Goal: Transaction & Acquisition: Purchase product/service

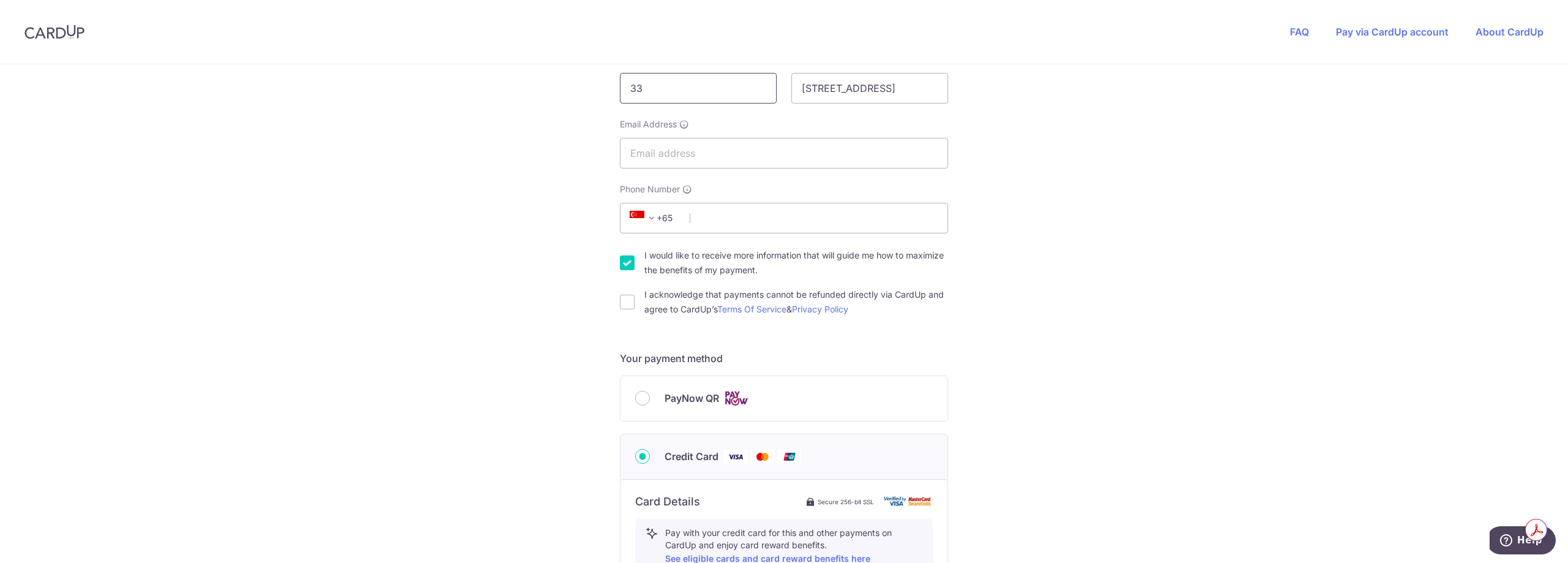
click at [650, 87] on input "33" at bounding box center [698, 88] width 157 height 30
click at [650, 91] on input "33" at bounding box center [698, 88] width 157 height 30
click at [650, 91] on input "33" at bounding box center [698, 88] width 157 height 30
click at [373, 431] on div "You are paying MYCLEANHOME MYCLEANHOME uses CardUp to accept payments. Payment …" at bounding box center [784, 417] width 1568 height 1196
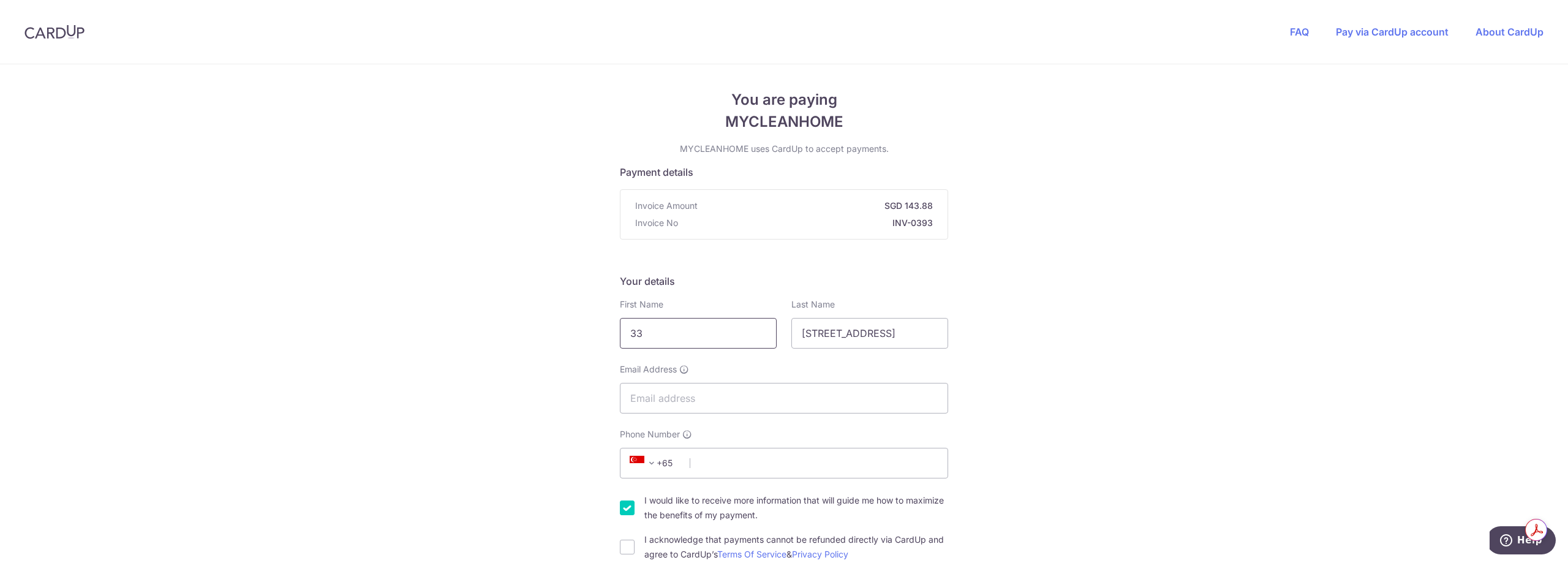
click at [667, 342] on input "33" at bounding box center [698, 333] width 157 height 30
click at [667, 342] on input "33" at bounding box center [698, 333] width 157 height 30
type input "[PERSON_NAME]"
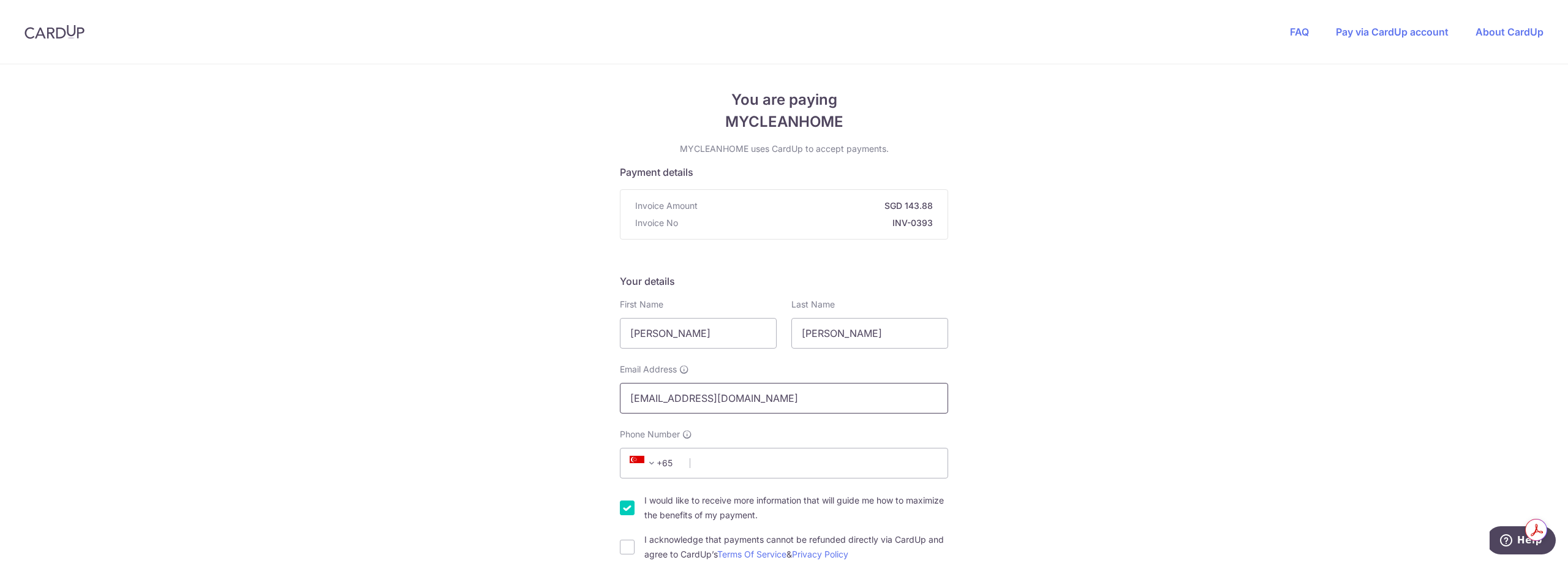
type input "[EMAIL_ADDRESS][DOMAIN_NAME]"
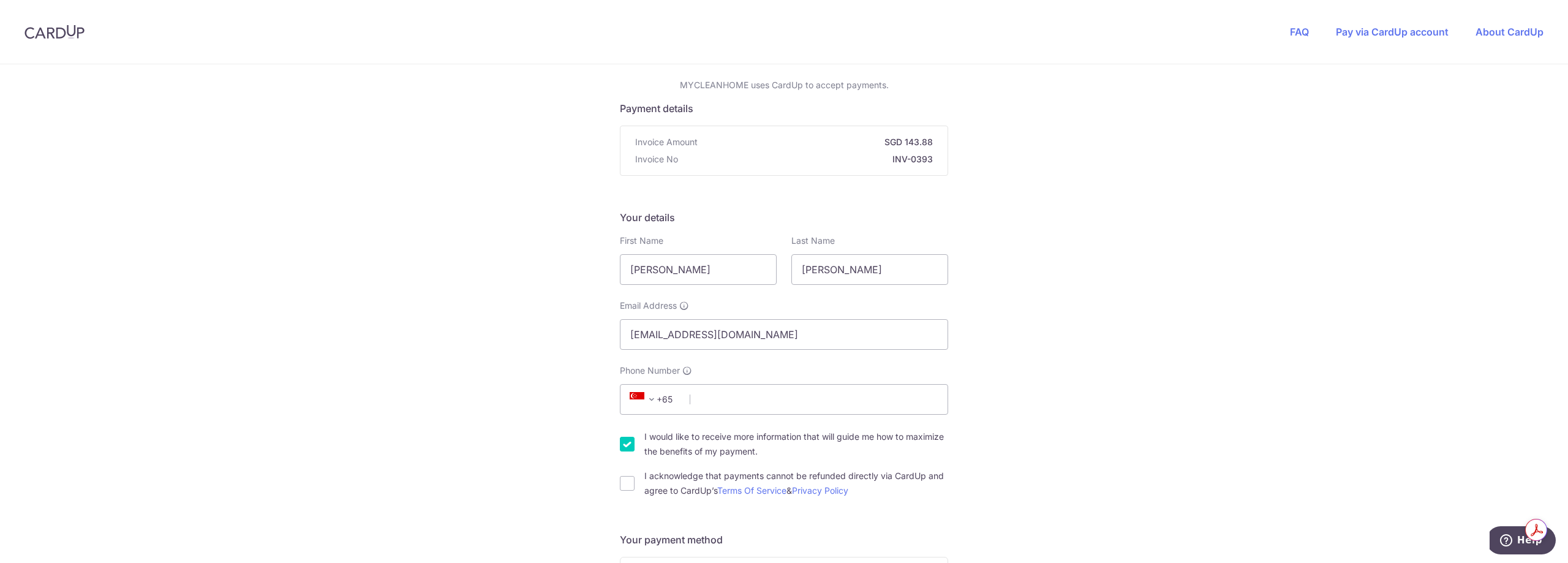
scroll to position [123, 0]
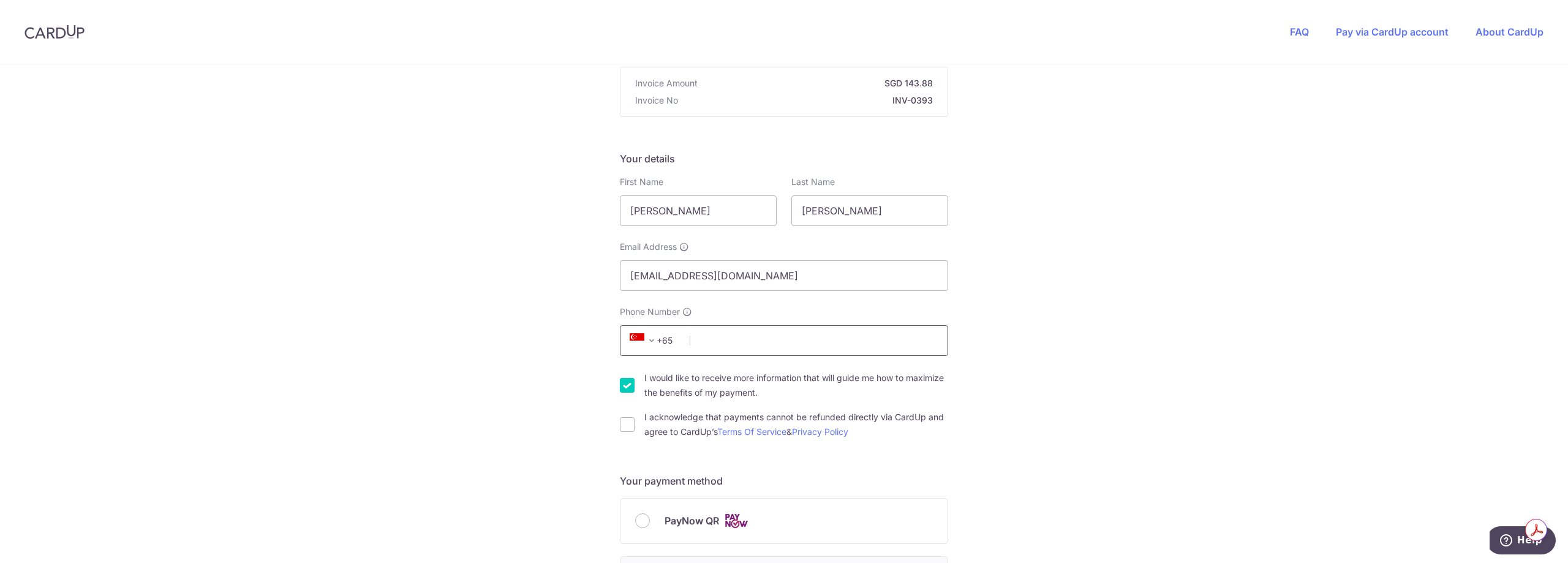
click at [776, 335] on input "Phone Number" at bounding box center [784, 340] width 328 height 30
type input "80281620"
click at [471, 382] on div "You are paying MYCLEANHOME MYCLEANHOME uses CardUp to accept payments. Payment …" at bounding box center [784, 539] width 1568 height 1196
click at [654, 379] on label "I would like to receive more information that will guide me how to maximize the…" at bounding box center [796, 385] width 304 height 29
click at [634, 379] on input "I would like to receive more information that will guide me how to maximize the…" at bounding box center [627, 385] width 15 height 15
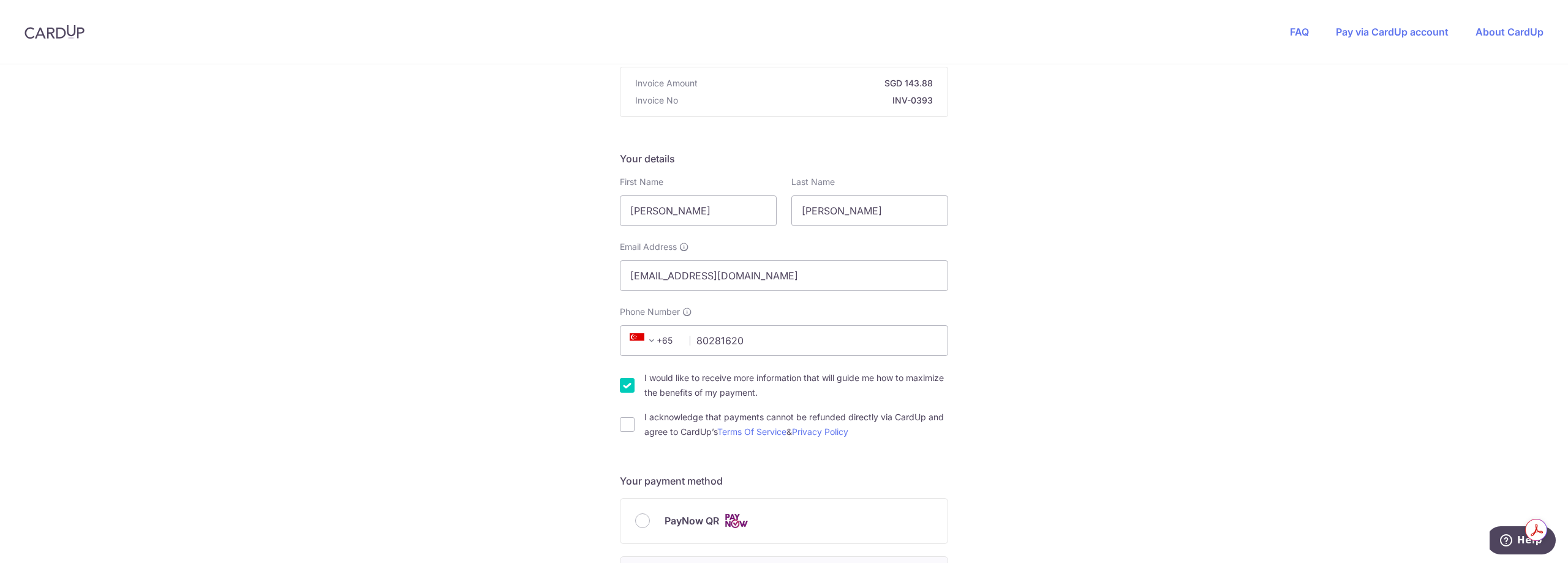
checkbox input "false"
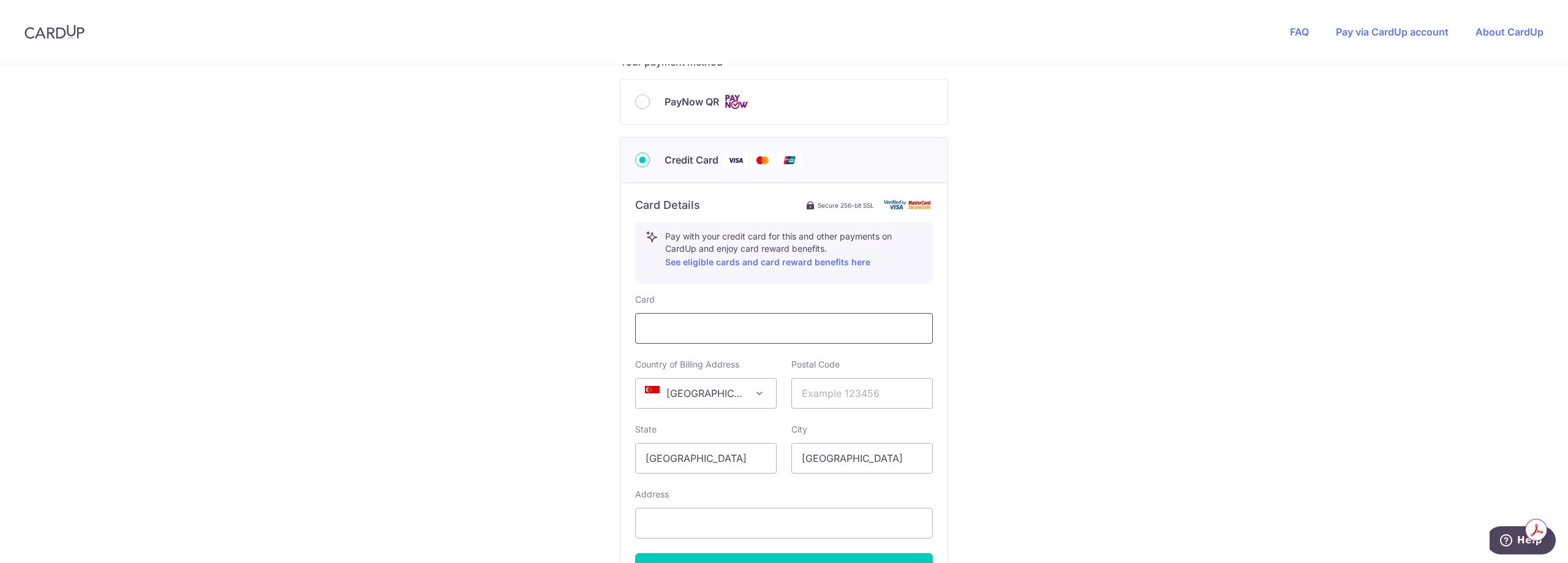
scroll to position [552, 0]
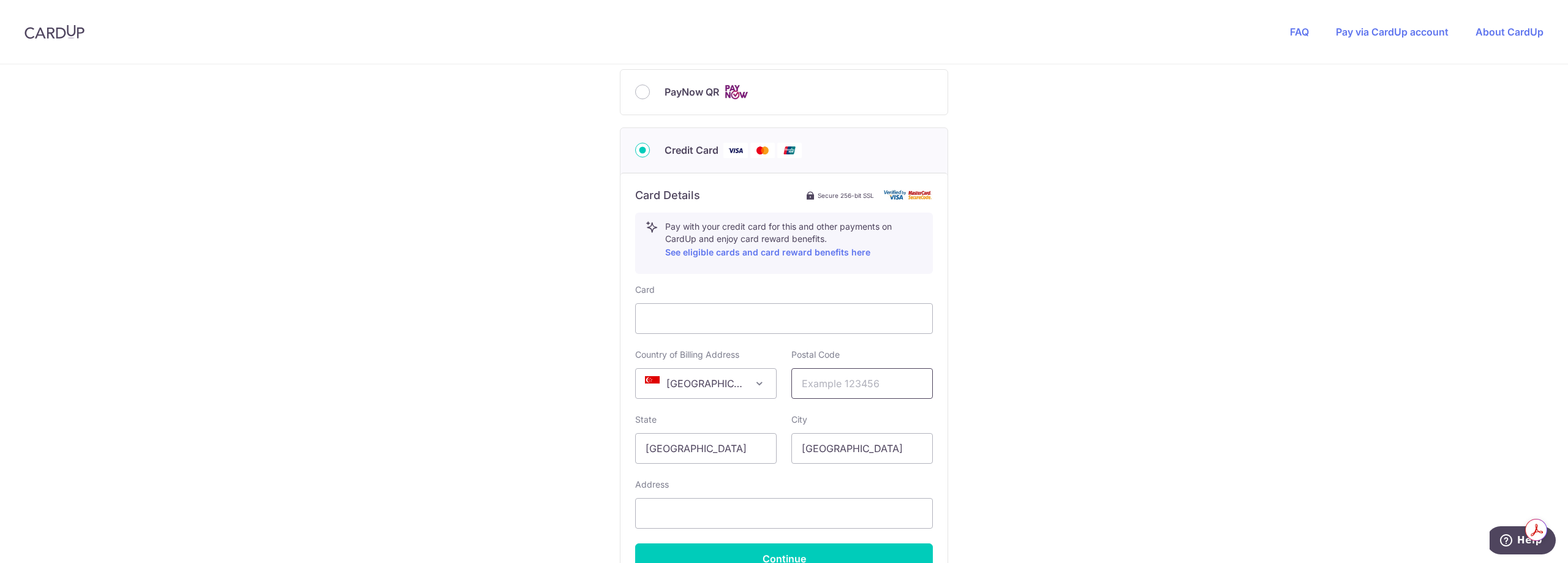
click at [837, 387] on input "text" at bounding box center [862, 384] width 142 height 30
click at [854, 397] on input "text" at bounding box center [862, 384] width 142 height 30
paste input "308323"
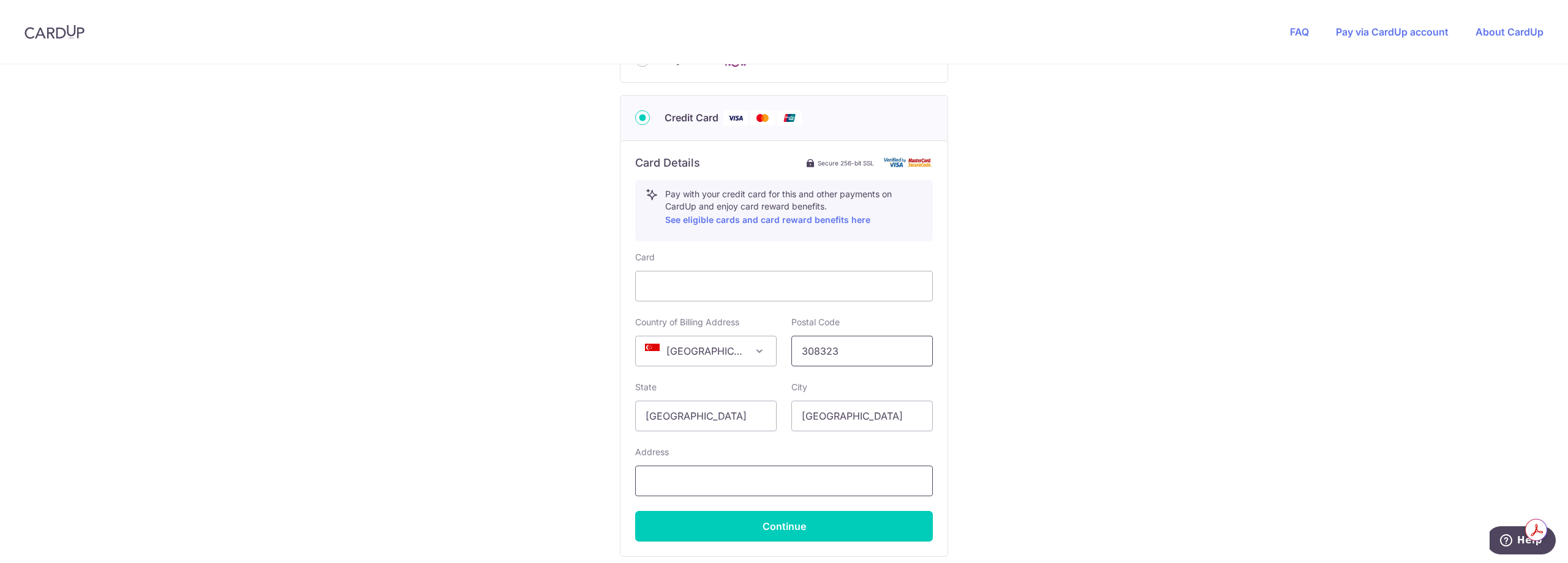
scroll to position [613, 0]
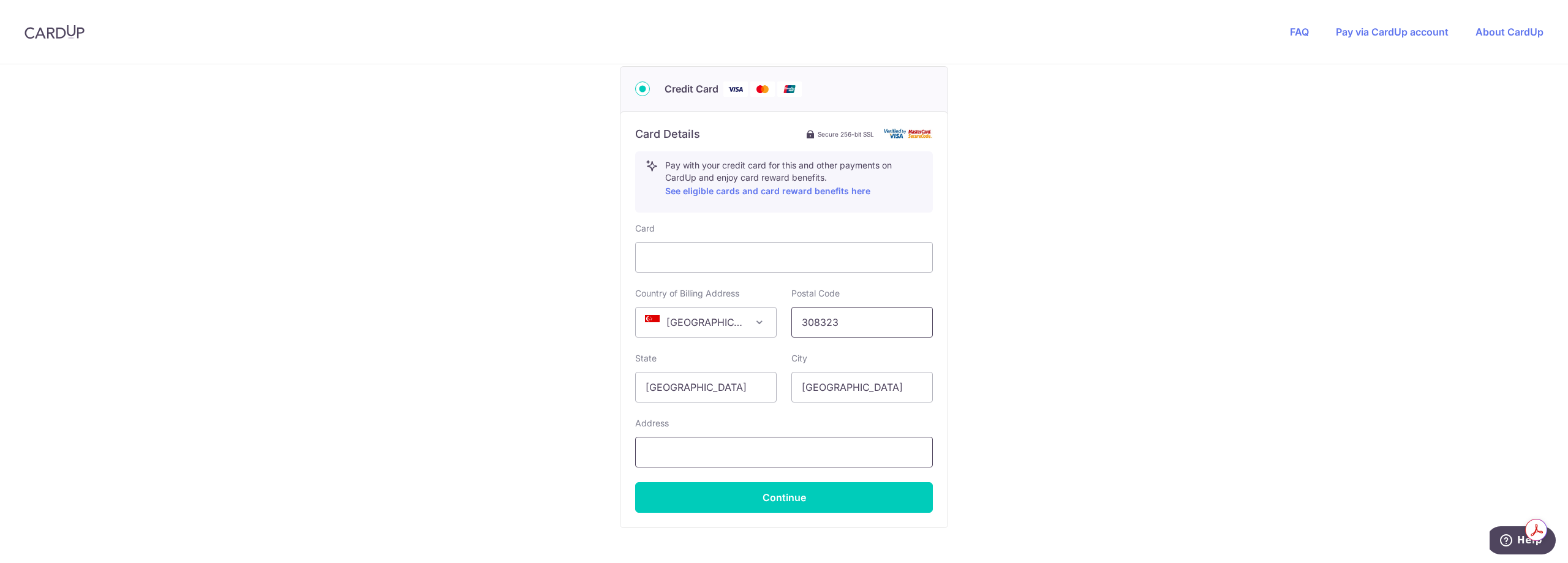
type input "308323"
click at [873, 448] on input "text" at bounding box center [784, 452] width 298 height 30
click at [874, 450] on input "text" at bounding box center [784, 452] width 298 height 30
click at [785, 442] on input "07-03, Apleton View," at bounding box center [784, 452] width 298 height 30
paste input "[STREET_ADDRESS]"
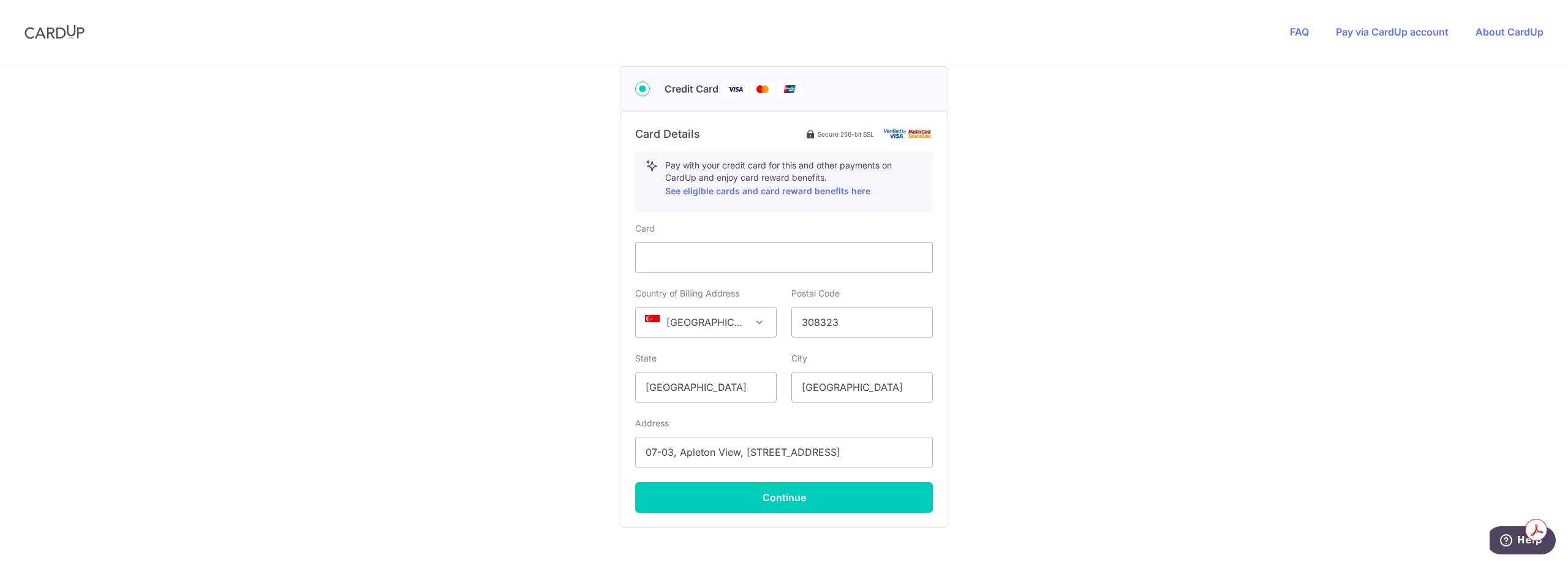
click at [982, 389] on div "You are paying MYCLEANHOME MYCLEANHOME uses CardUp to accept payments. Payment …" at bounding box center [784, 49] width 1568 height 1196
click at [803, 446] on input "07-03, Apleton View, [STREET_ADDRESS]" at bounding box center [784, 452] width 298 height 30
type input "07-03, Apleton View, [STREET_ADDRESS]"
click at [999, 364] on div "You are paying MYCLEANHOME MYCLEANHOME uses CardUp to accept payments. Payment …" at bounding box center [784, 49] width 1568 height 1196
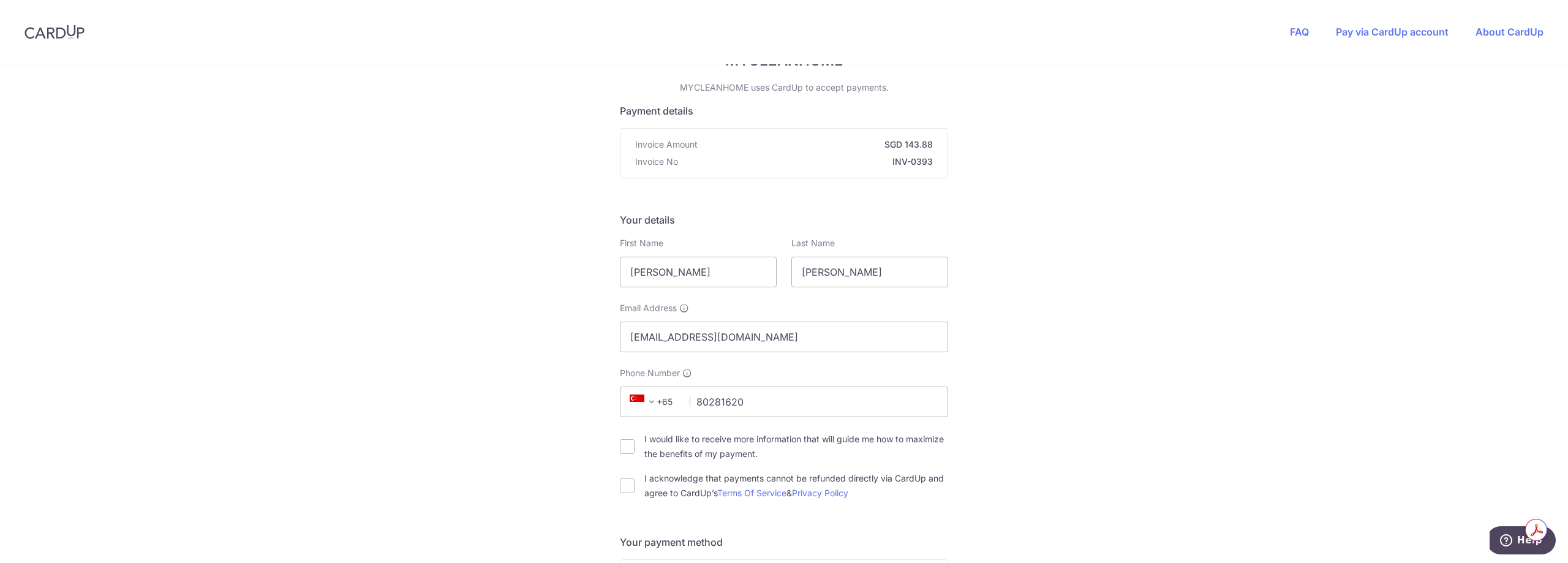
scroll to position [429, 0]
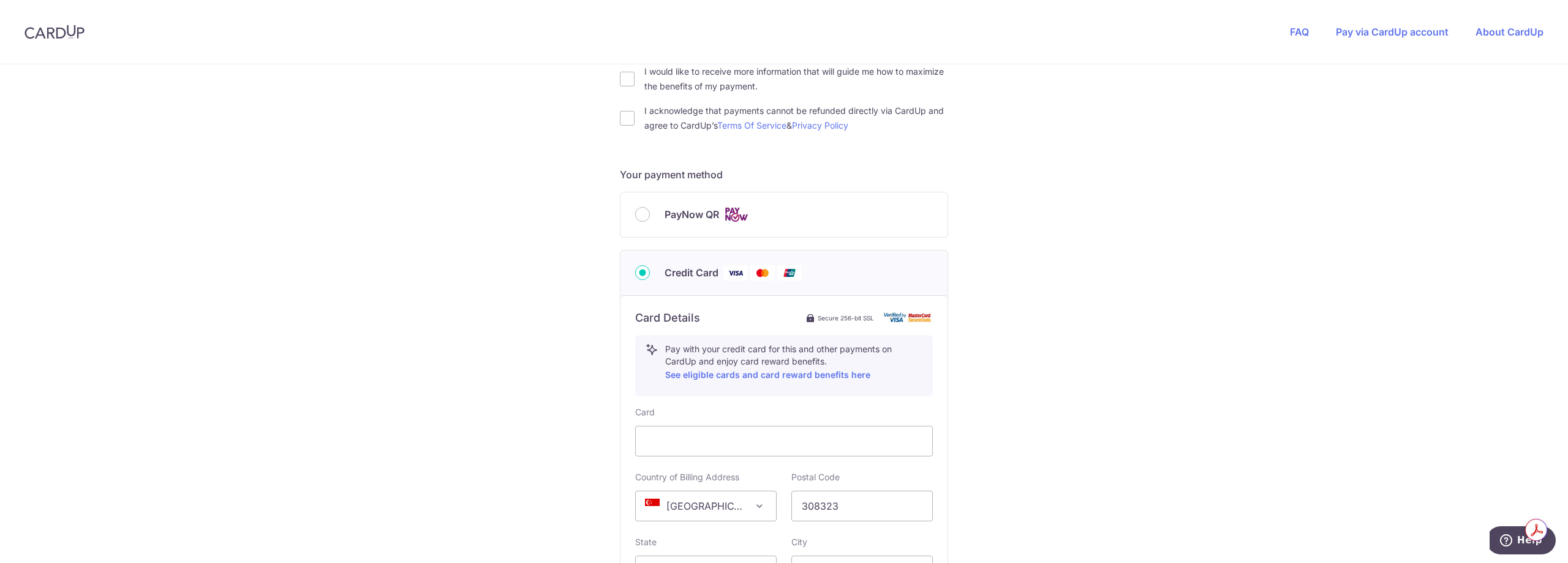
click at [632, 127] on div "I acknowledge that payments cannot be refunded directly via CardUp and agree to…" at bounding box center [784, 118] width 328 height 29
click at [625, 121] on input "I acknowledge that payments cannot be refunded directly via CardUp and agree to…" at bounding box center [627, 118] width 15 height 15
checkbox input "true"
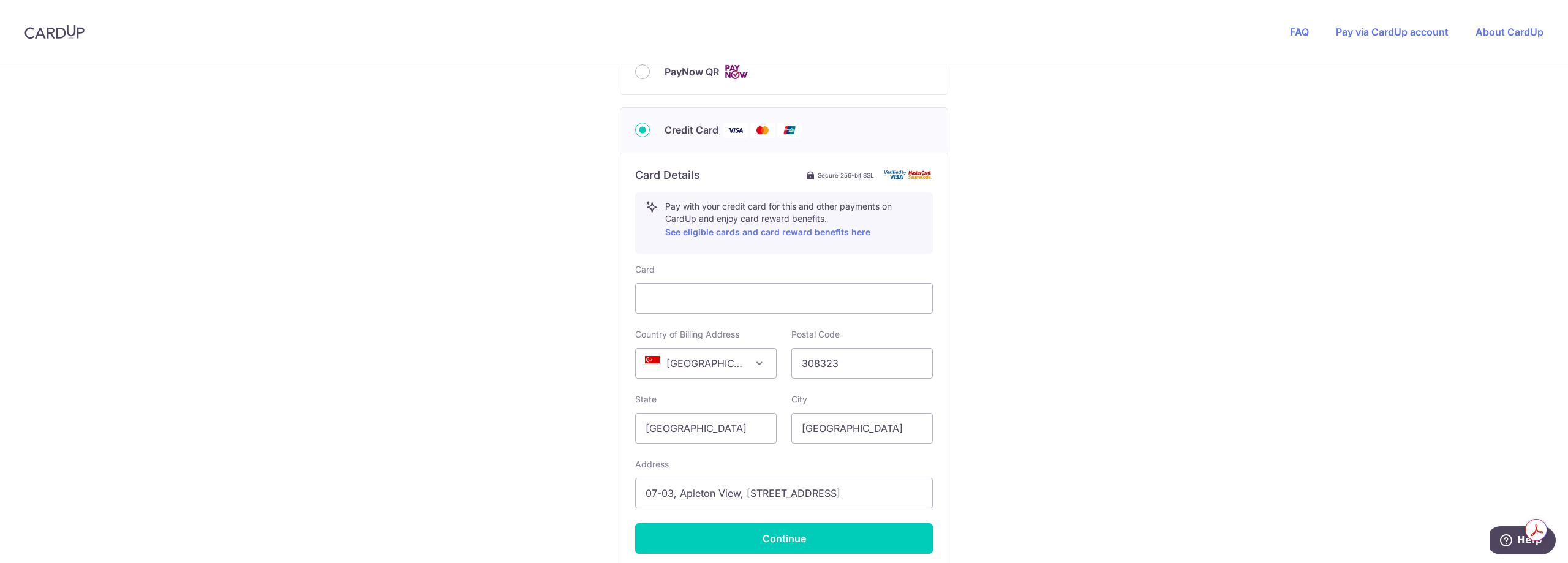
scroll to position [697, 0]
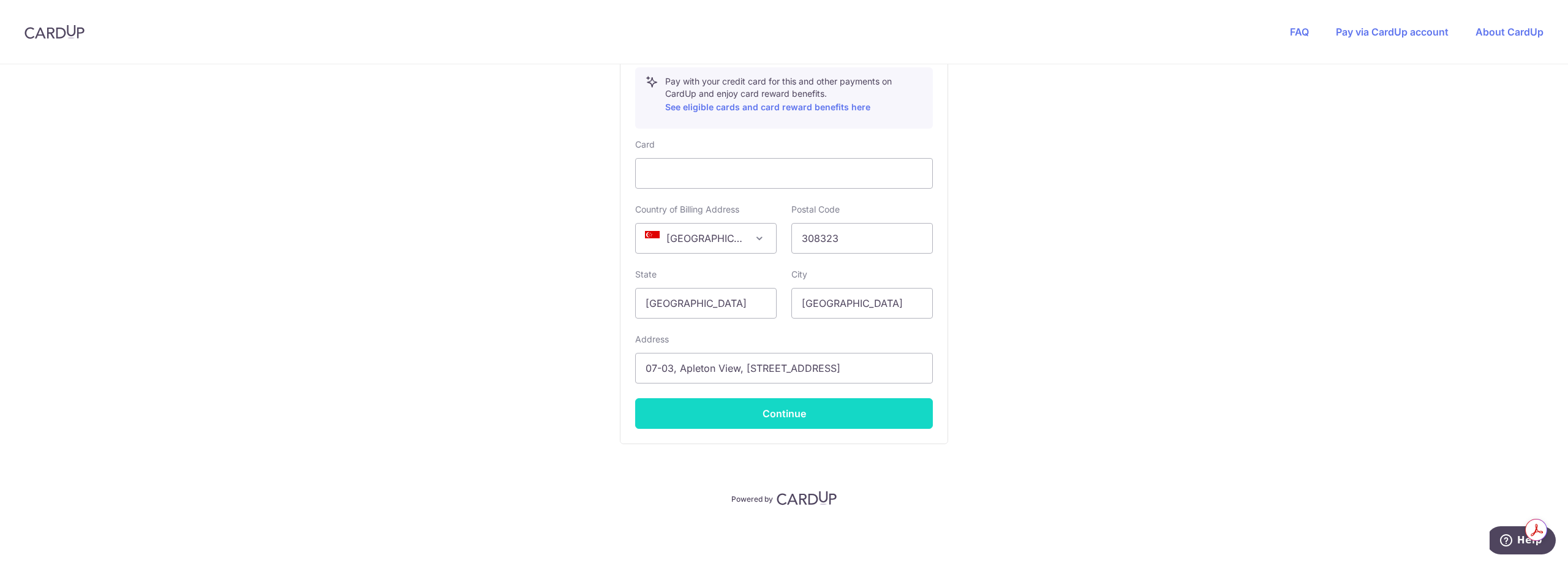
click at [768, 421] on button "Continue" at bounding box center [784, 413] width 298 height 30
type input "**** 6703"
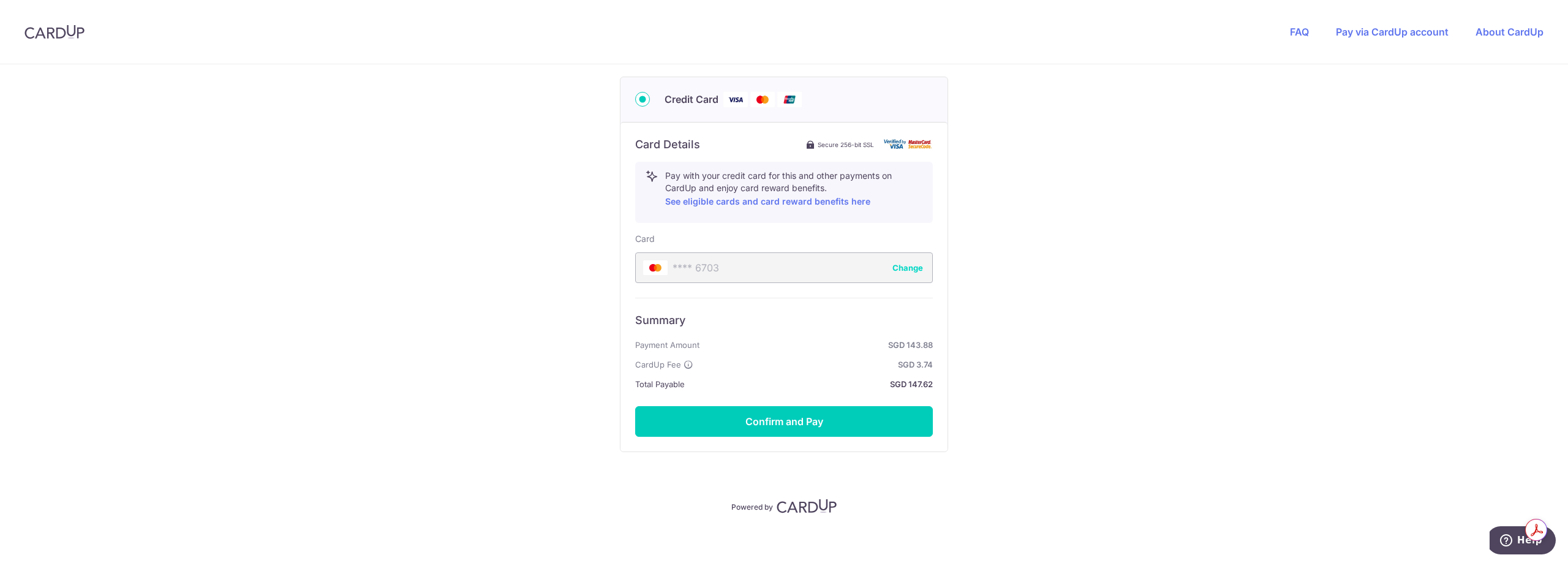
scroll to position [610, 0]
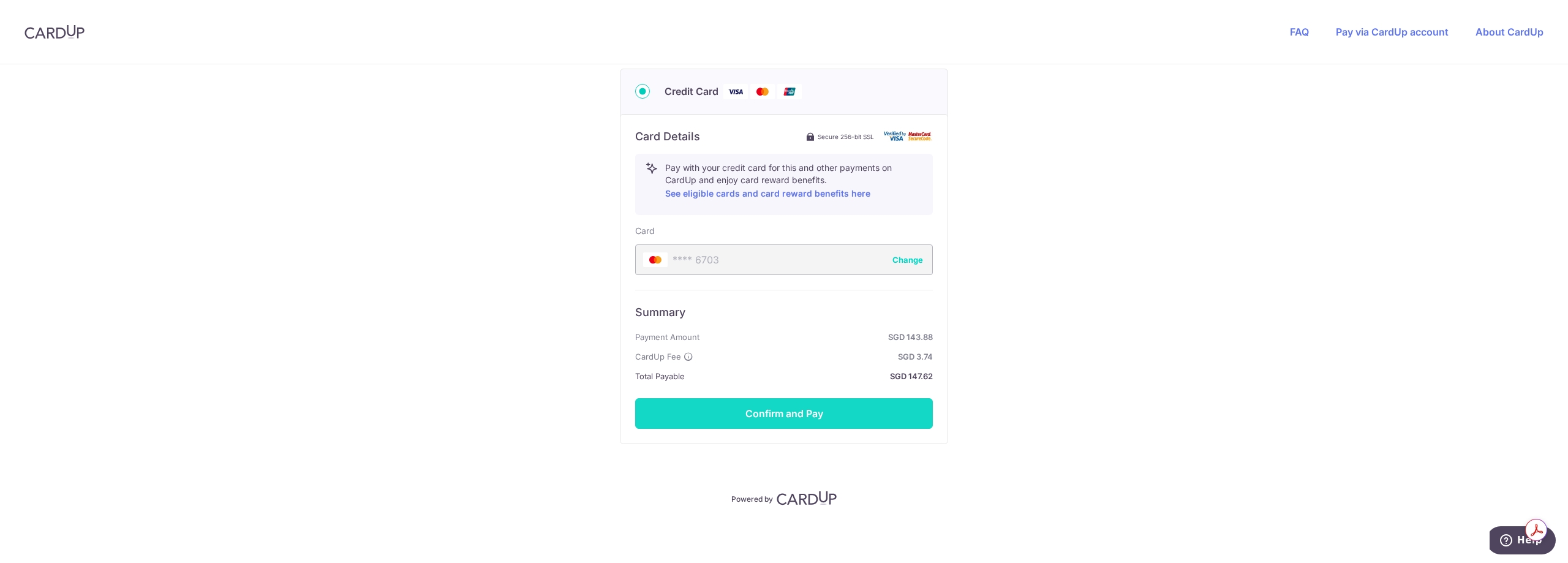
click at [791, 419] on button "Confirm and Pay" at bounding box center [784, 413] width 298 height 30
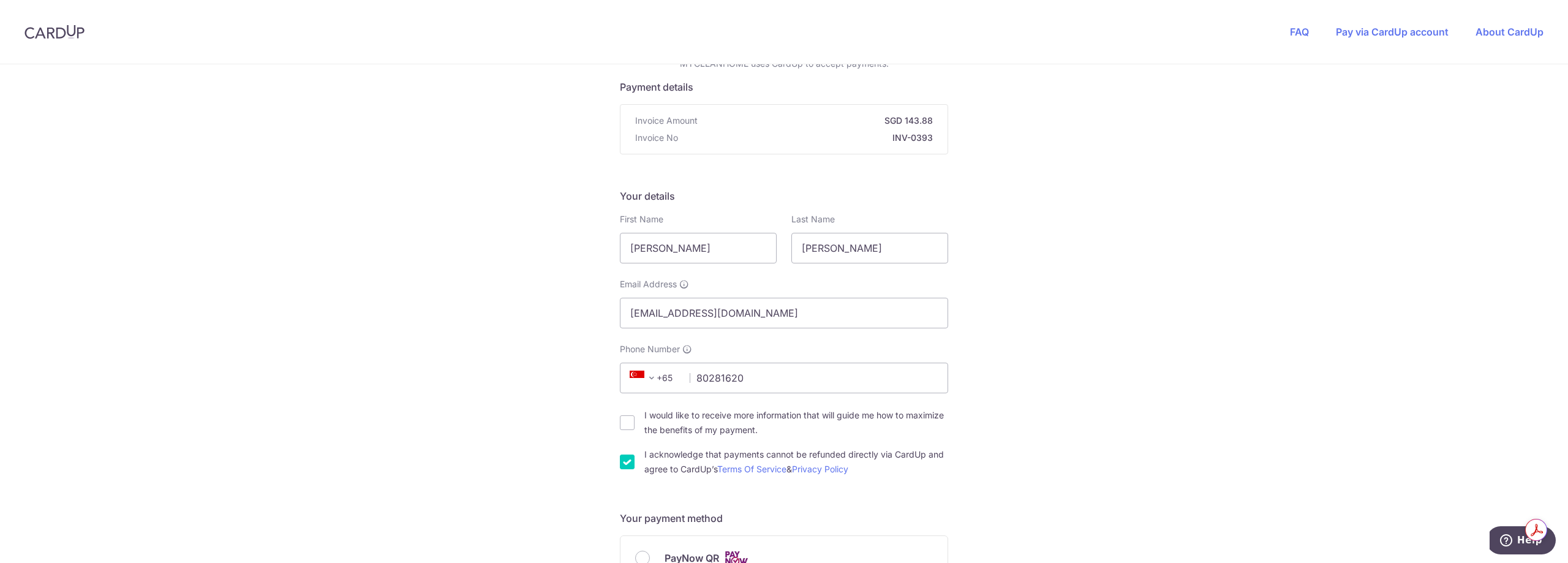
scroll to position [0, 0]
